Goal: Check status

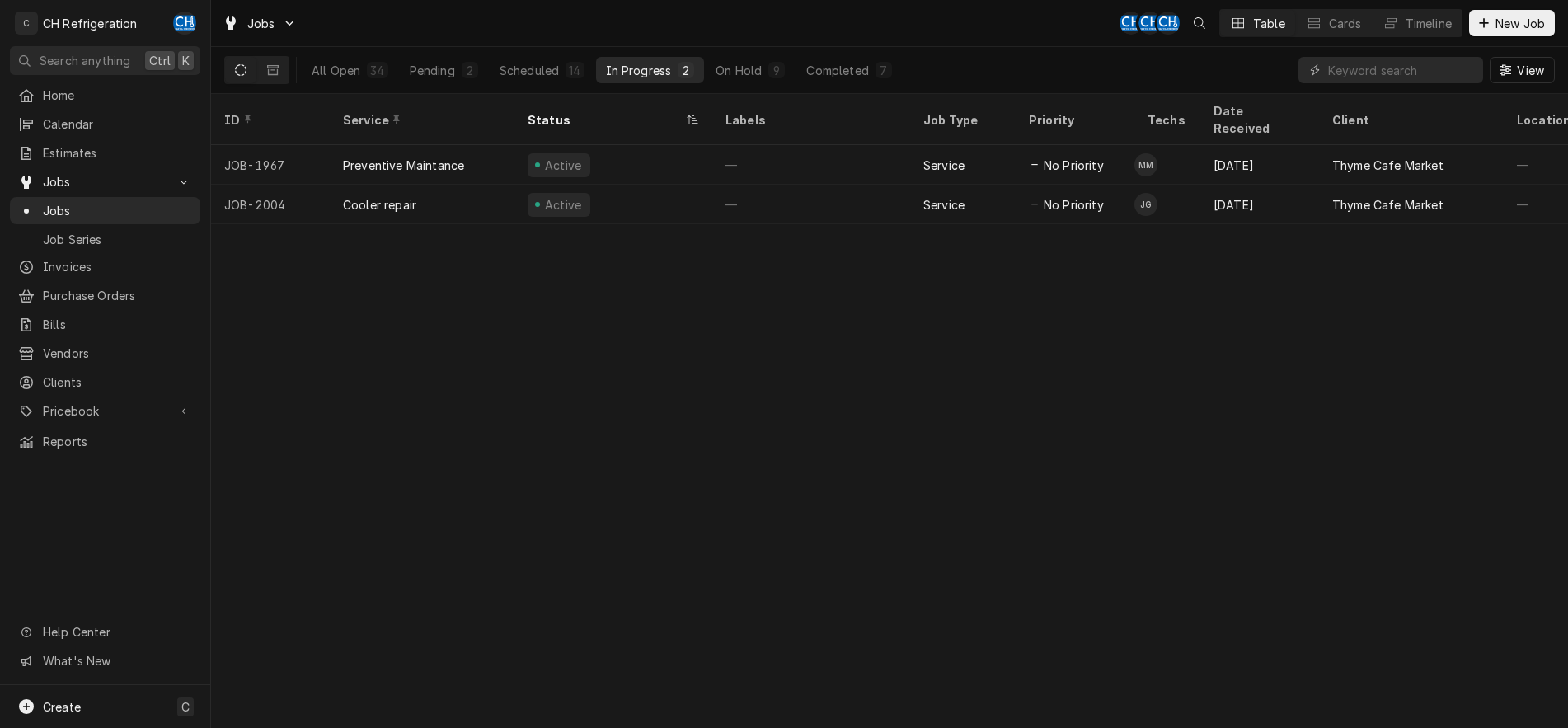
click at [1263, 268] on div "ID Service Status Labels Job Type Priority Techs Date Received Client Location …" at bounding box center [890, 411] width 1357 height 635
click at [528, 68] on div "Scheduled" at bounding box center [529, 70] width 59 height 17
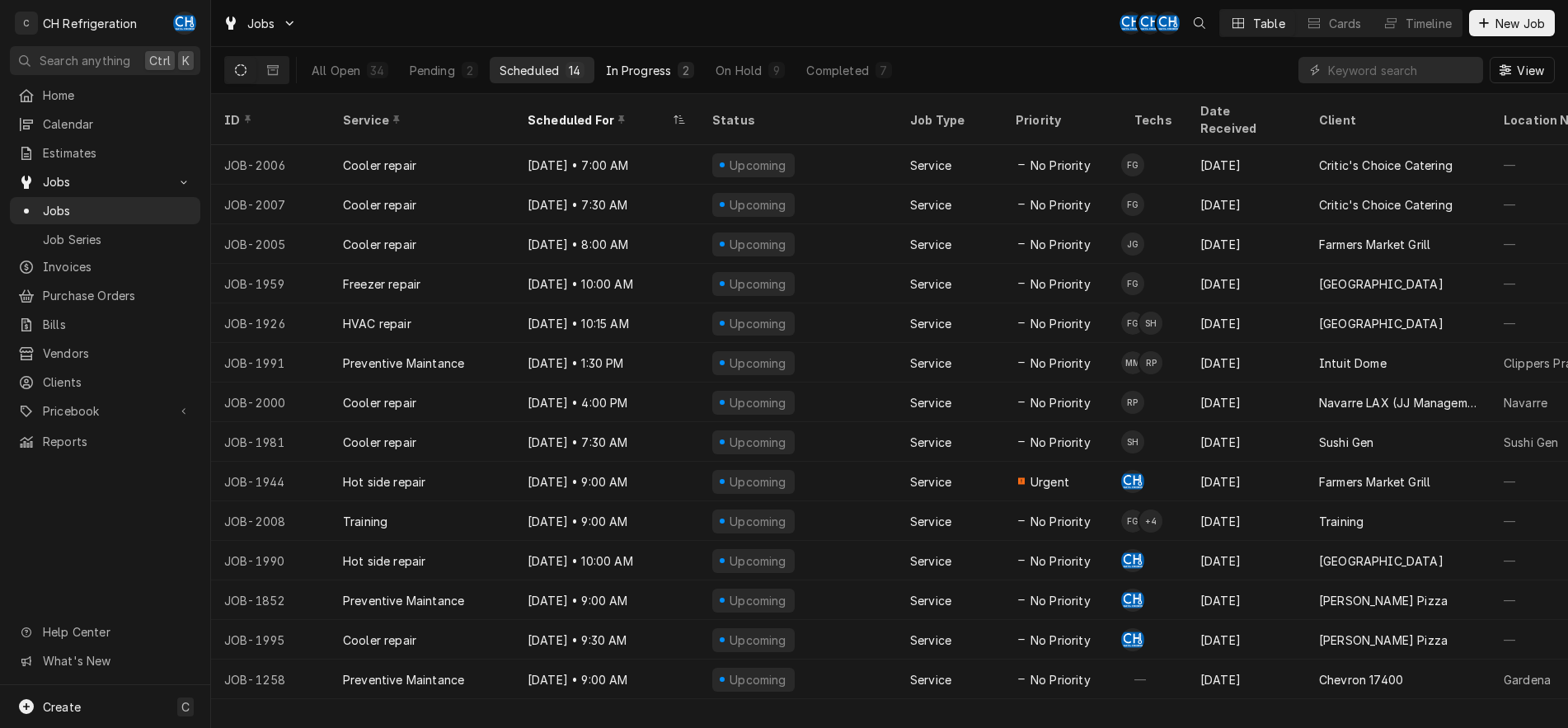
click at [638, 66] on div "In Progress" at bounding box center [639, 70] width 66 height 17
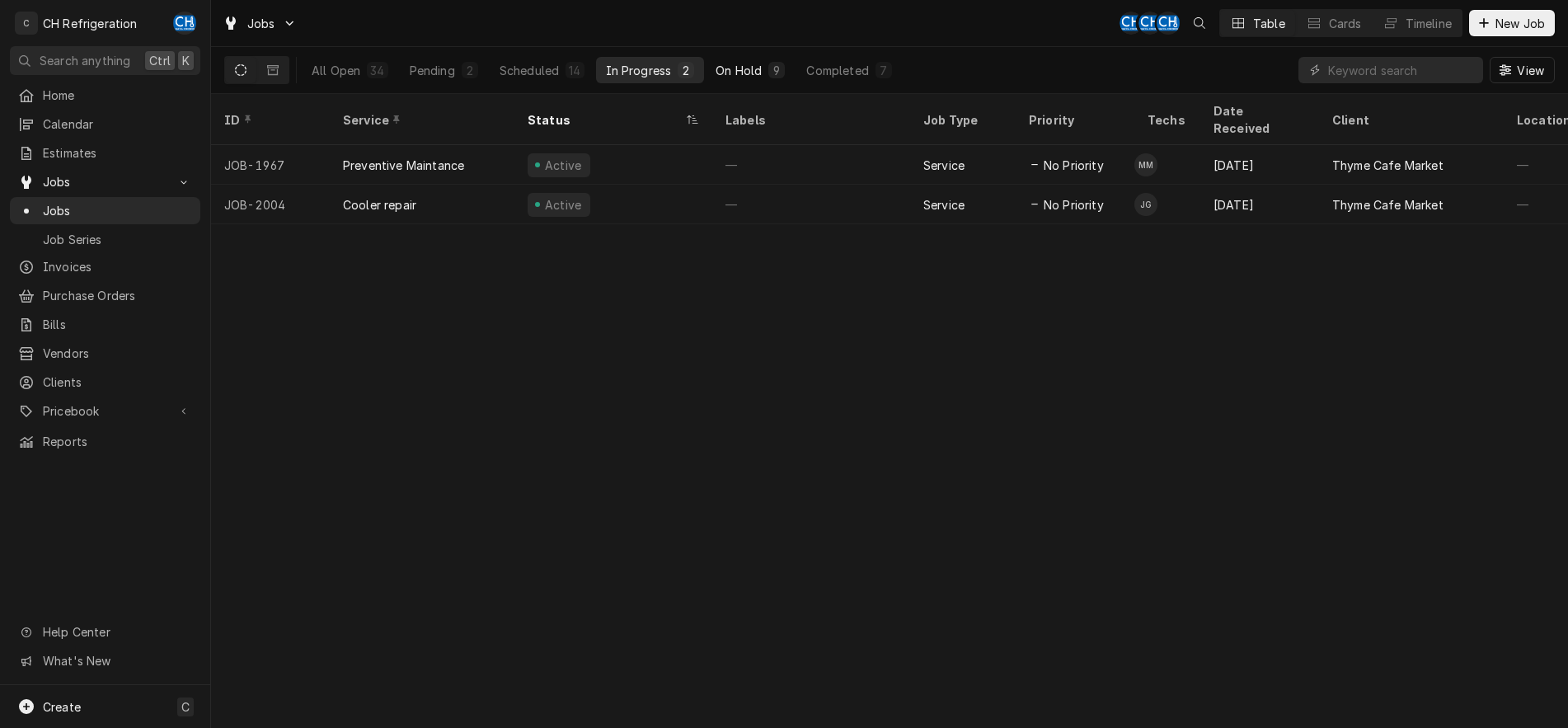
click at [738, 79] on button "On Hold 9" at bounding box center [750, 70] width 89 height 26
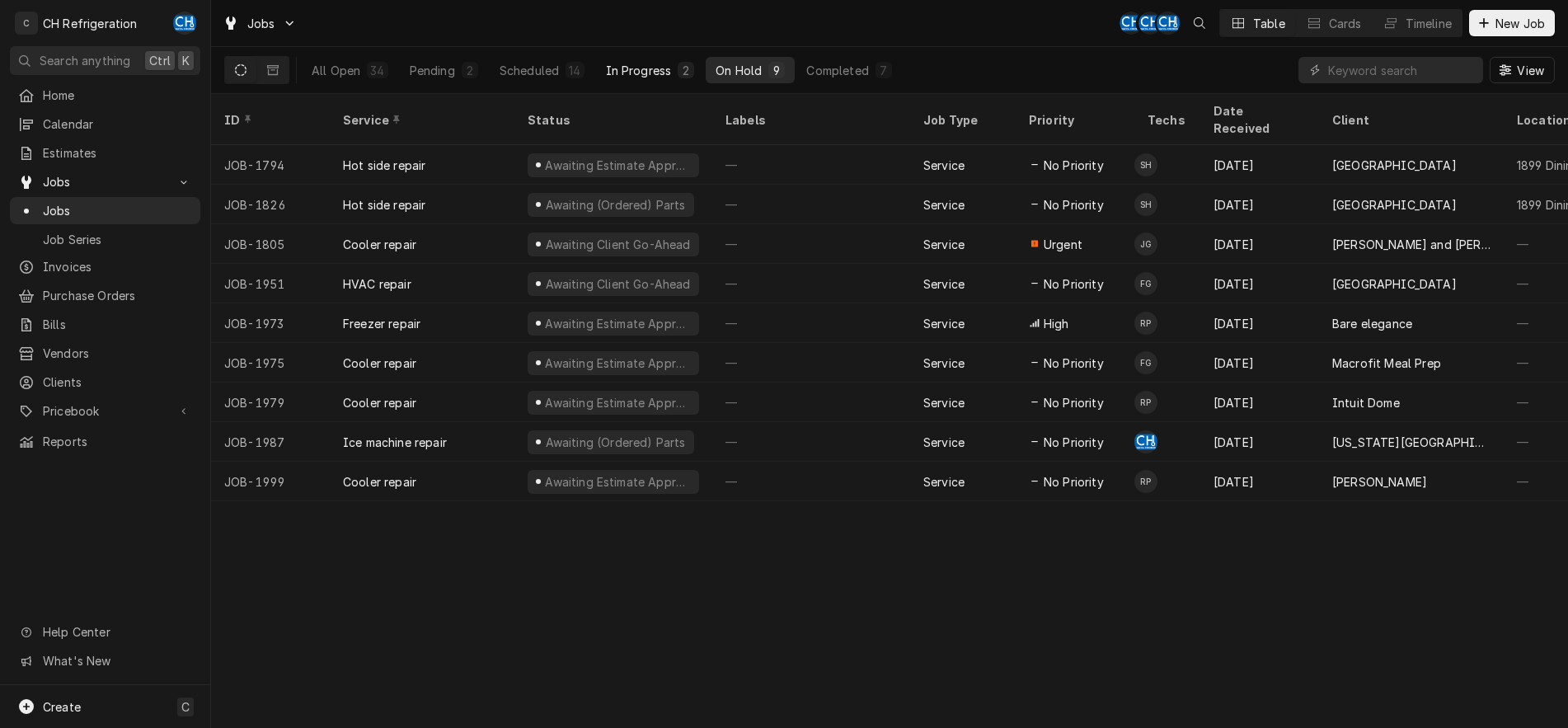
click at [623, 59] on button "In Progress 2" at bounding box center [651, 70] width 109 height 26
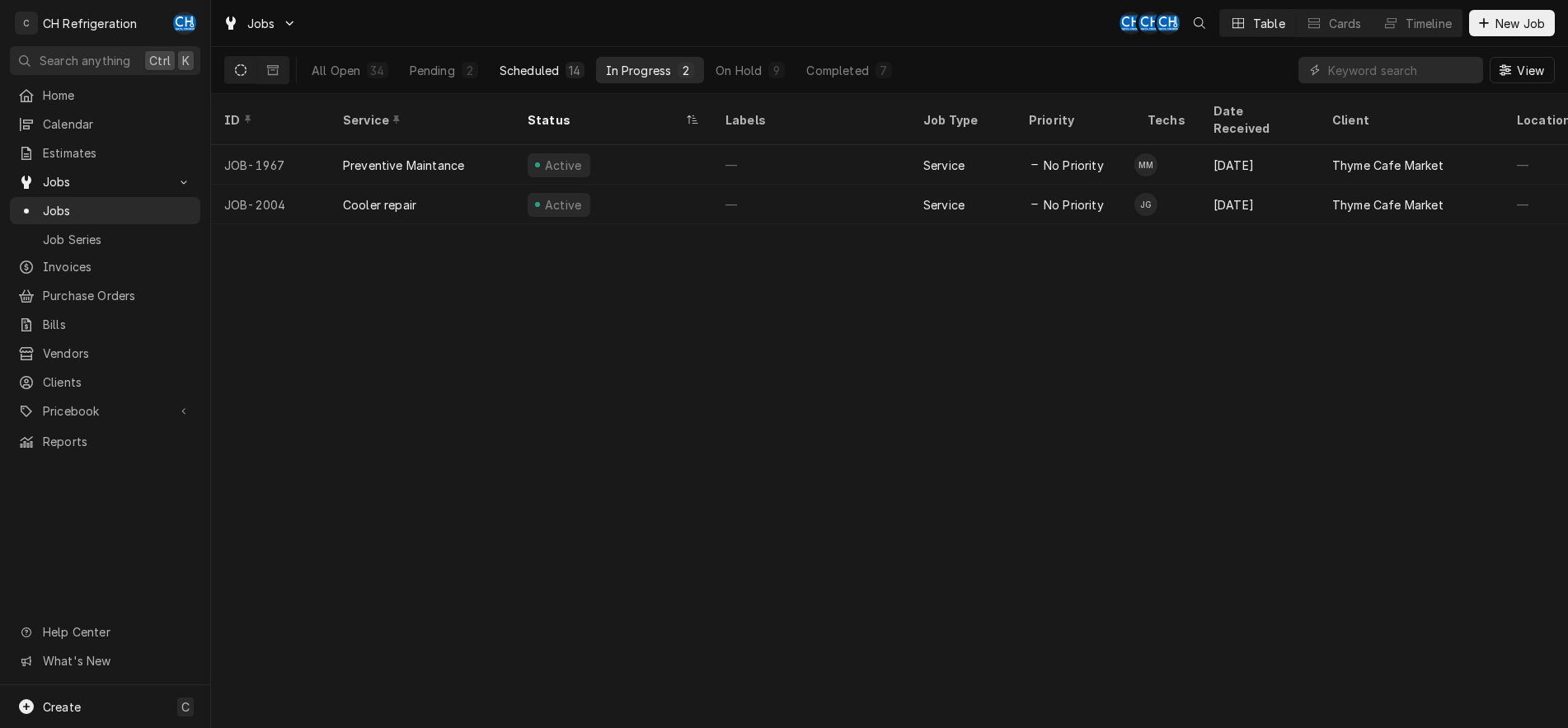
click at [515, 65] on div "Scheduled" at bounding box center [529, 70] width 59 height 17
